Goal: Task Accomplishment & Management: Manage account settings

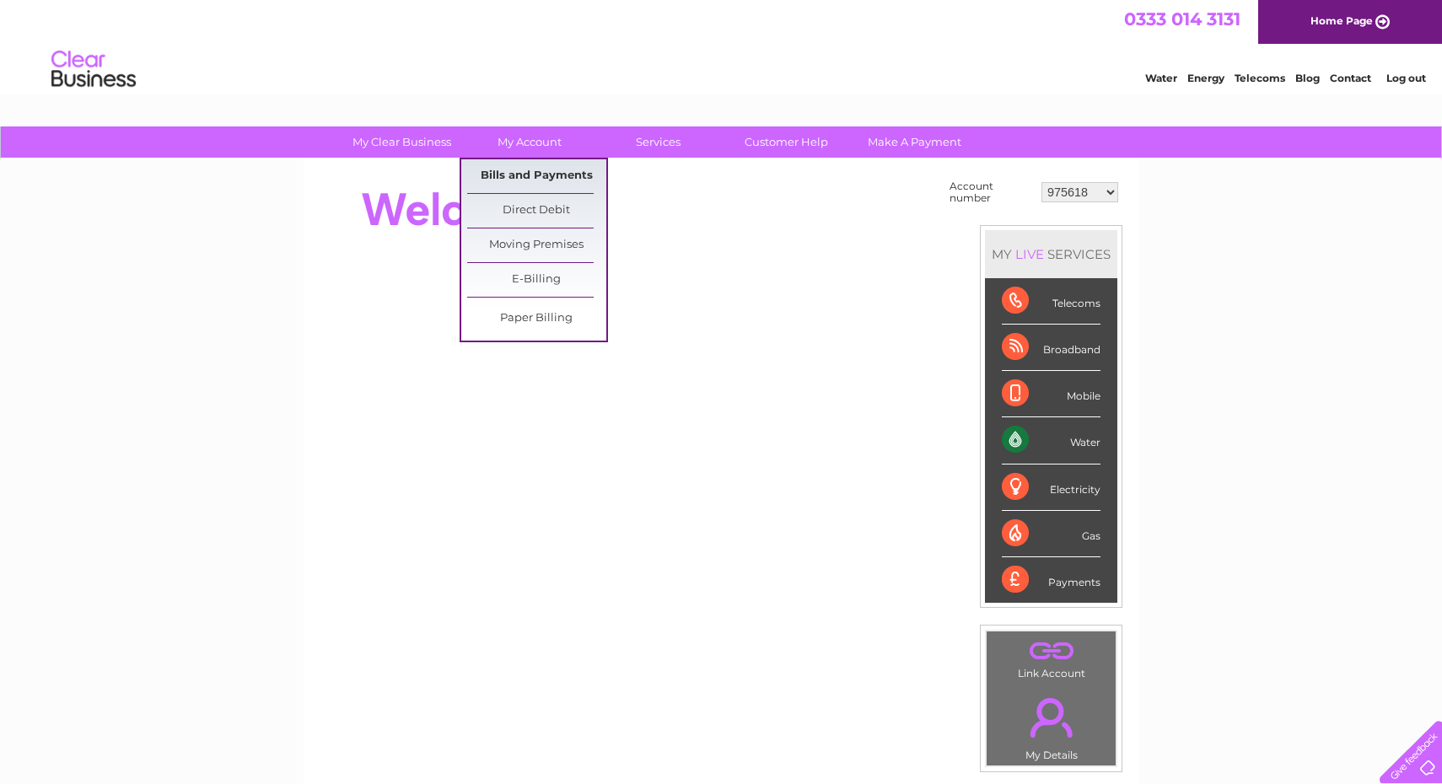
click at [520, 170] on link "Bills and Payments" at bounding box center [536, 176] width 139 height 34
click at [526, 175] on link "Bills and Payments" at bounding box center [536, 176] width 139 height 34
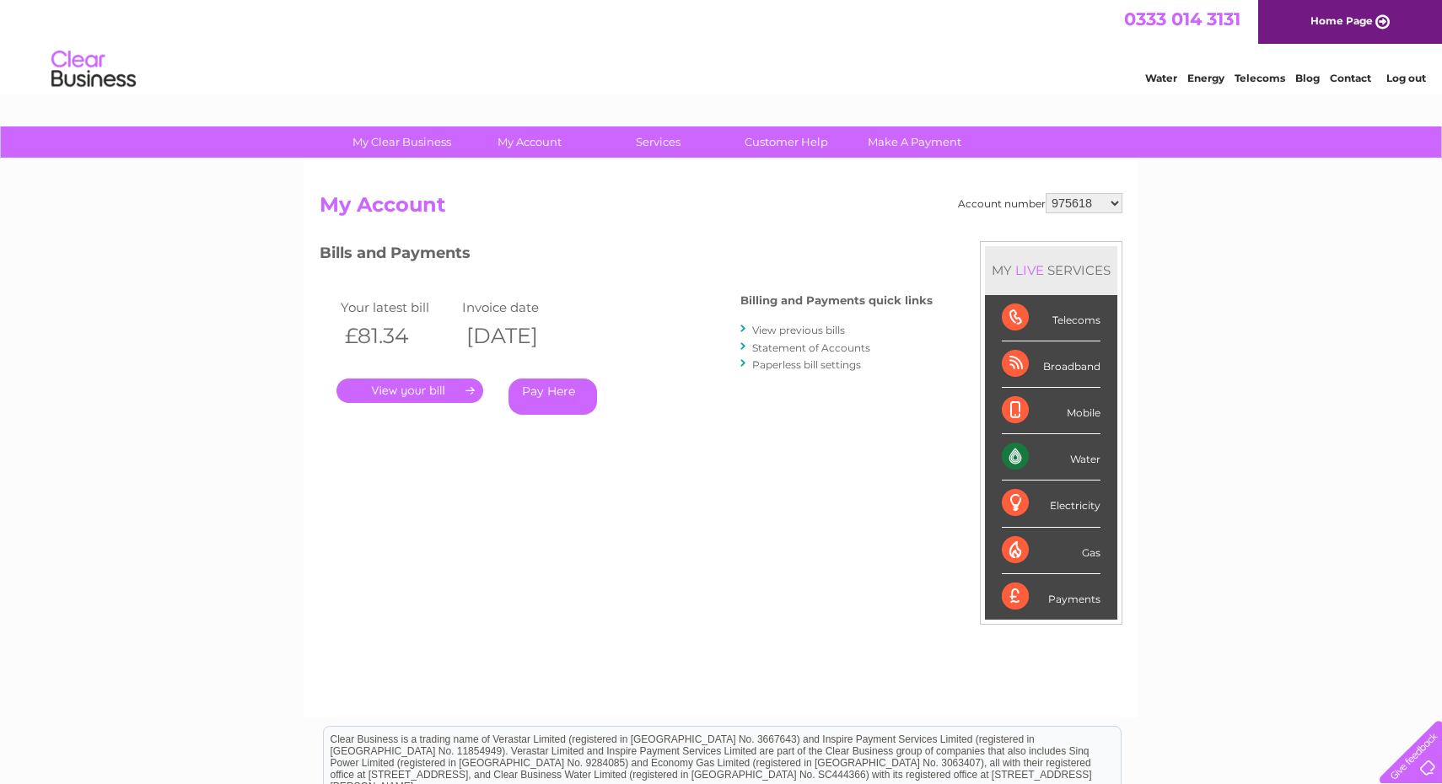
select select "30323544"
click at [441, 391] on link "." at bounding box center [410, 391] width 147 height 24
